Goal: Task Accomplishment & Management: Use online tool/utility

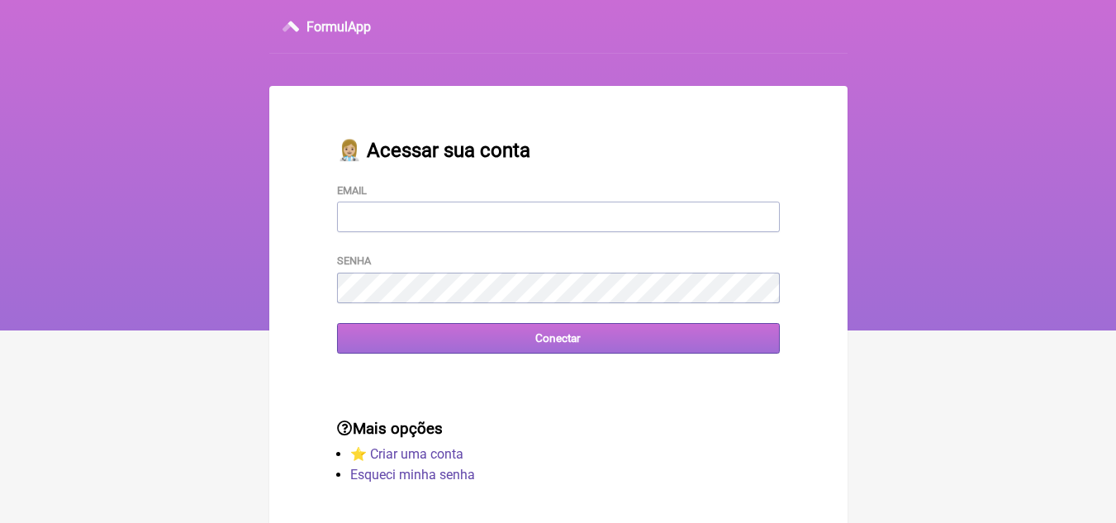
type input "[EMAIL_ADDRESS][DOMAIN_NAME]"
click at [645, 342] on input "Conectar" at bounding box center [558, 338] width 443 height 31
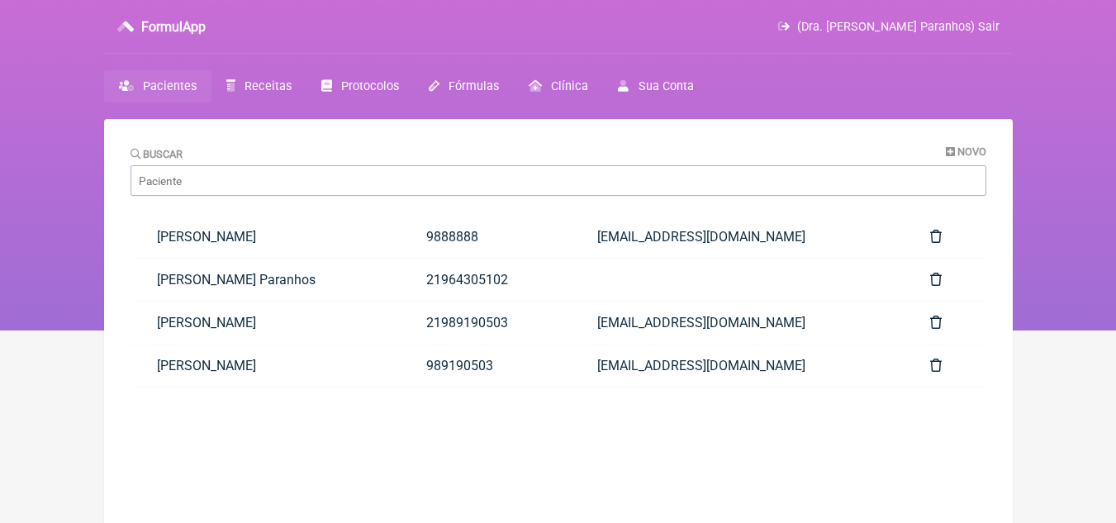
click at [160, 86] on span "Pacientes" at bounding box center [170, 86] width 54 height 14
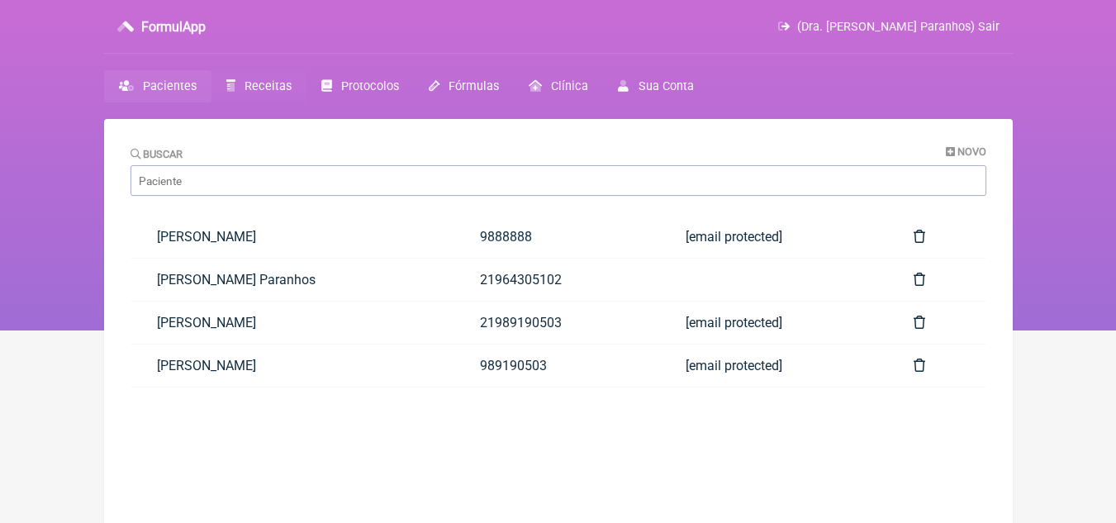
click at [261, 79] on span "Receitas" at bounding box center [267, 86] width 47 height 14
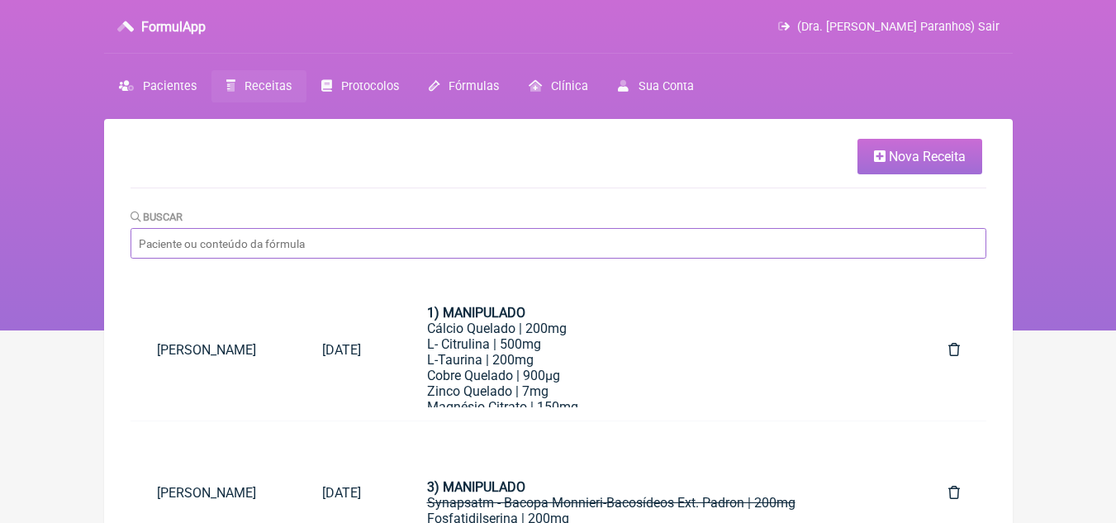
click at [434, 236] on input "Buscar" at bounding box center [558, 243] width 856 height 31
type input "acne"
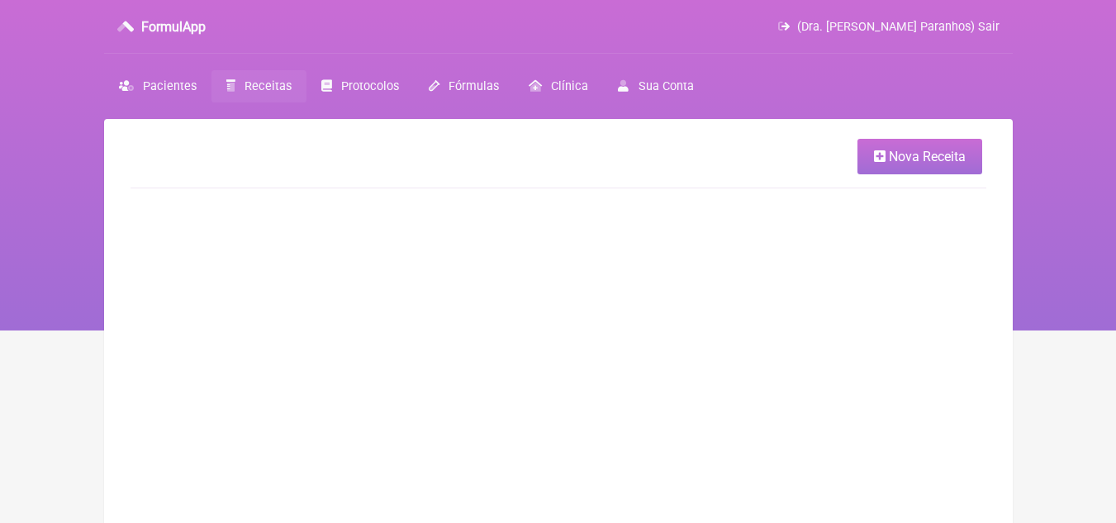
click at [962, 151] on span "Nova Receita" at bounding box center [927, 157] width 77 height 16
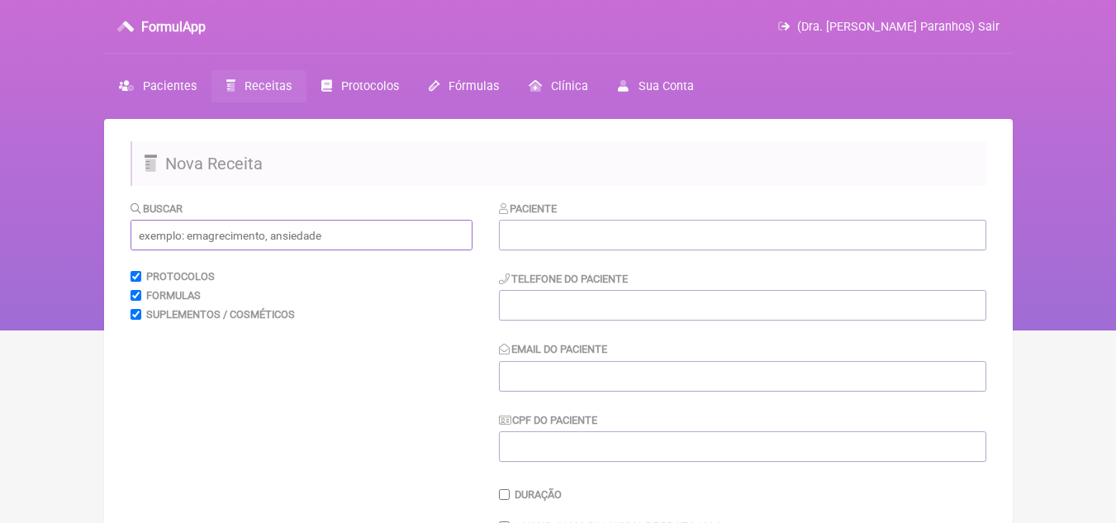
click at [375, 230] on input "text" at bounding box center [301, 235] width 342 height 31
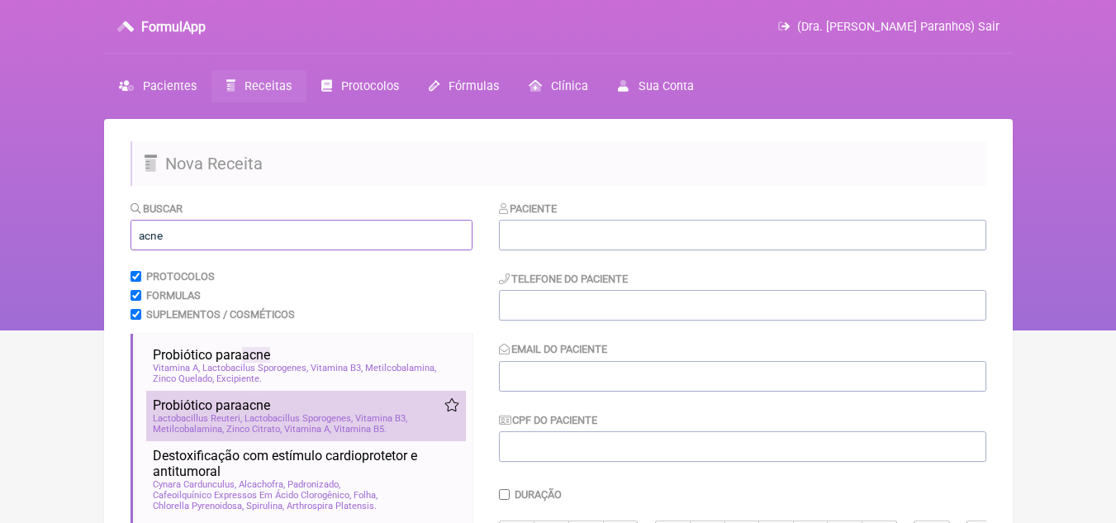
type input "acne"
click at [399, 418] on span "Vitamina B3" at bounding box center [381, 418] width 52 height 11
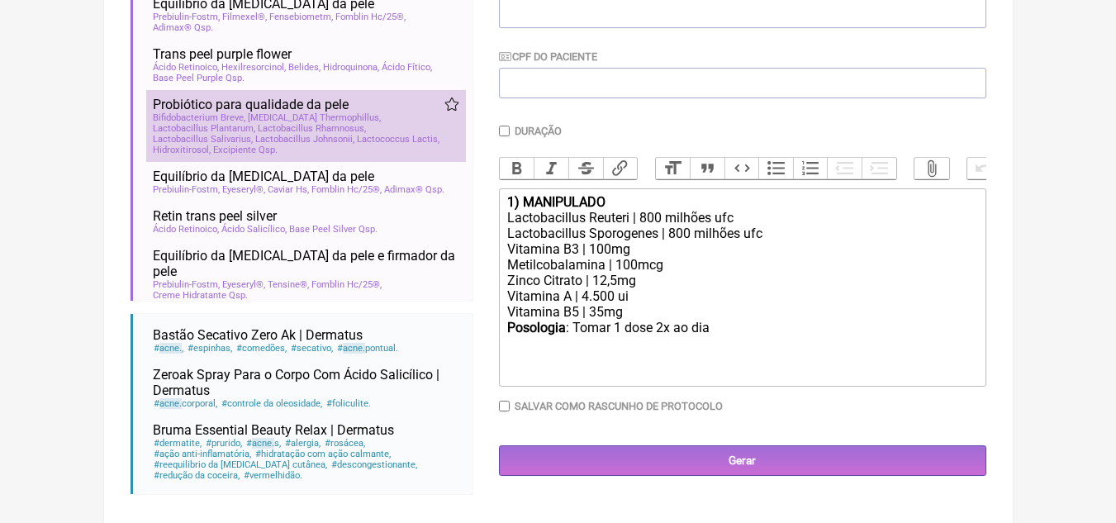
scroll to position [379, 0]
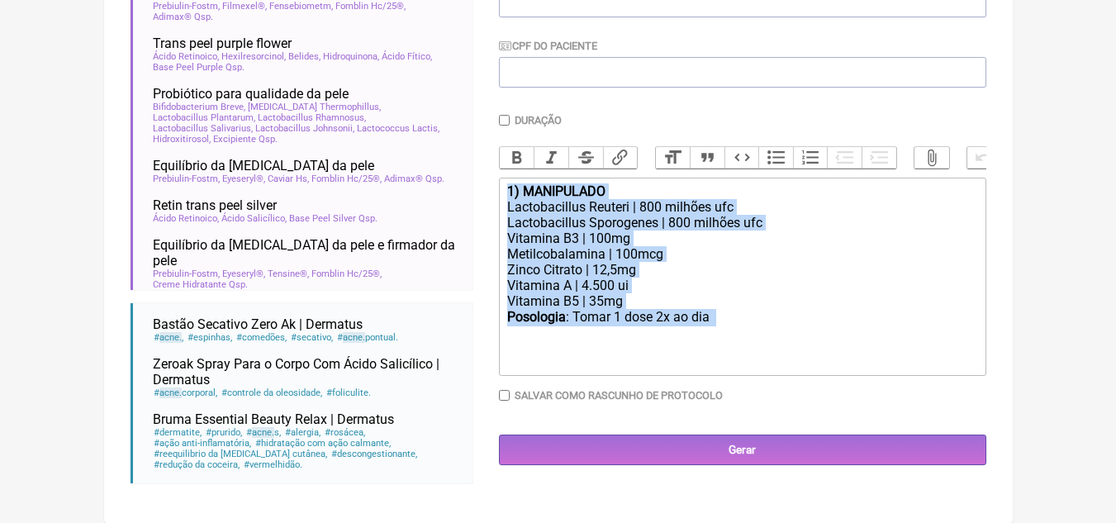
drag, startPoint x: 508, startPoint y: 194, endPoint x: 740, endPoint y: 353, distance: 281.0
click at [740, 354] on trix-editor "1) MANIPULADO Lactobacillus Reuteri | 800 milhões ufc Lactobacillus Sporogenes …" at bounding box center [742, 277] width 487 height 198
copy trix-editor "1) MANIPULADO Lactobacillus Reuteri | 800 milhões ufc Lactobacillus Sporogenes …"
